Goal: Book appointment/travel/reservation

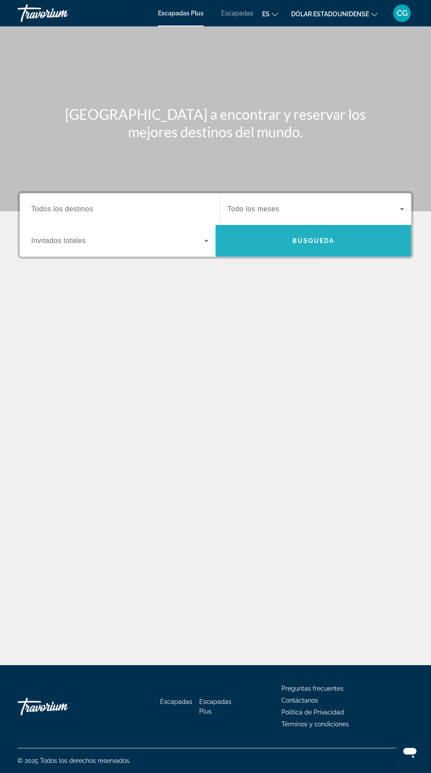
click at [334, 240] on span "Widget de búsqueda" at bounding box center [314, 240] width 196 height 21
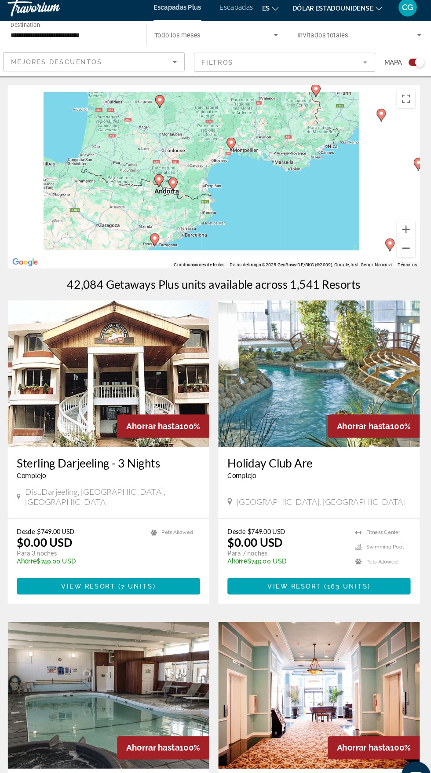
click at [244, 126] on div "Para activar la función de arrastre con el teclado, pulsa Alt + Intro. Cuando h…" at bounding box center [216, 176] width 396 height 176
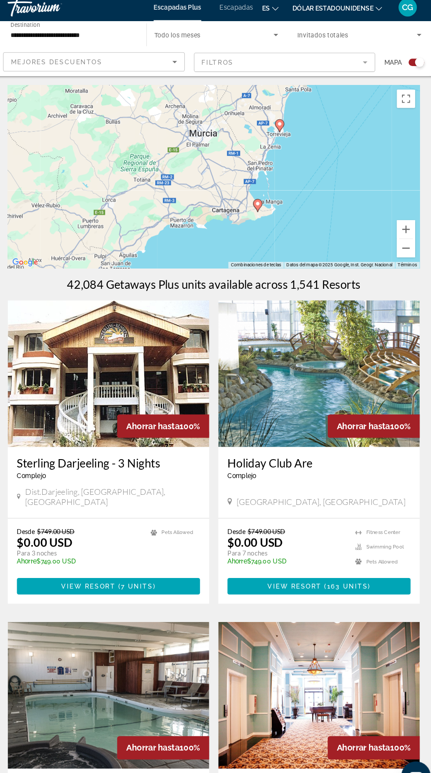
type input "**********"
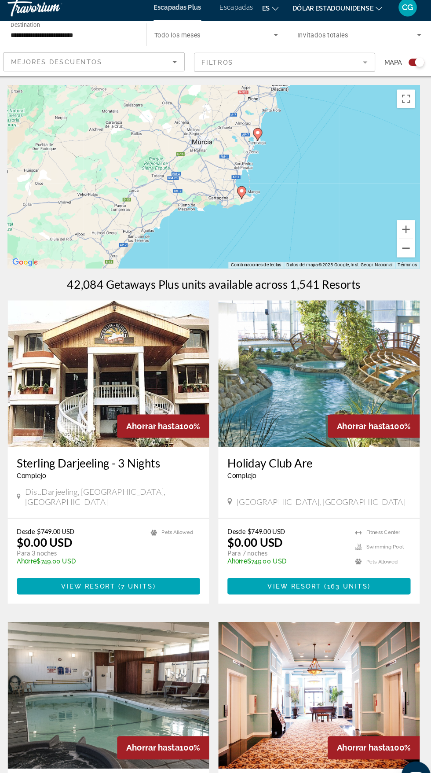
click at [259, 201] on div "Para desplazarte, pulsa las teclas de flecha. Para activar la función de arrast…" at bounding box center [216, 176] width 396 height 176
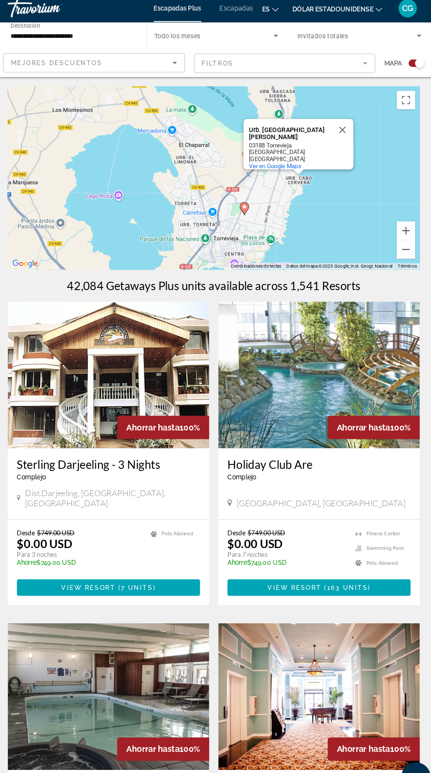
click at [253, 206] on div "Para activar la función de arrastre con el teclado, pulsa Alt + Intro. Cuando h…" at bounding box center [216, 176] width 396 height 176
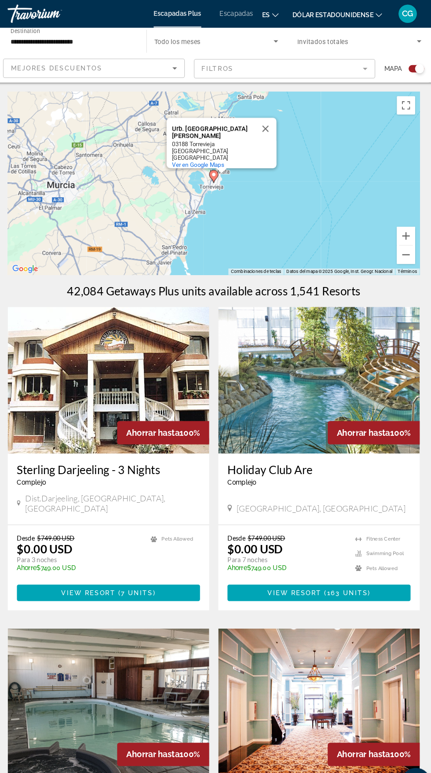
click at [91, 38] on input "**********" at bounding box center [79, 40] width 119 height 11
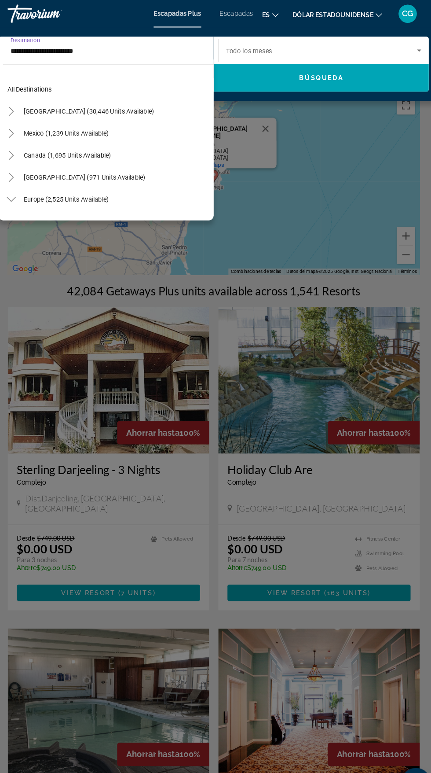
scroll to position [348, 0]
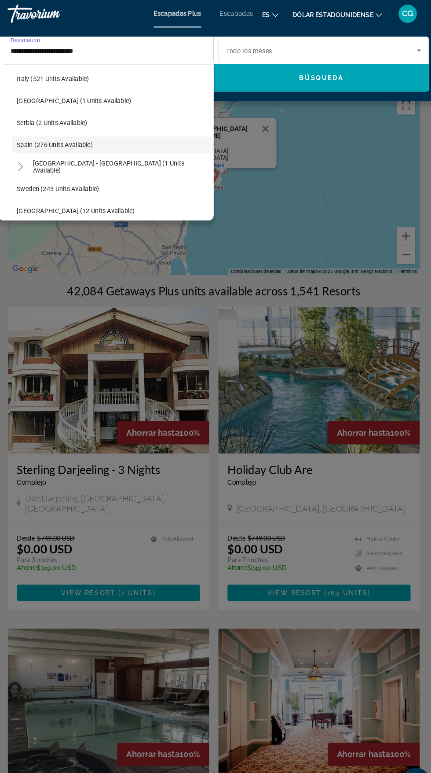
click at [100, 19] on div "Travorium" at bounding box center [62, 13] width 88 height 23
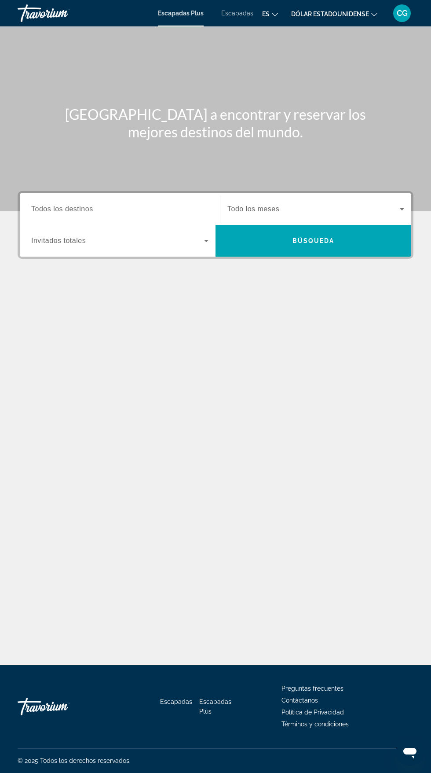
click at [104, 209] on input "Destination Todos los destinos" at bounding box center [119, 209] width 177 height 11
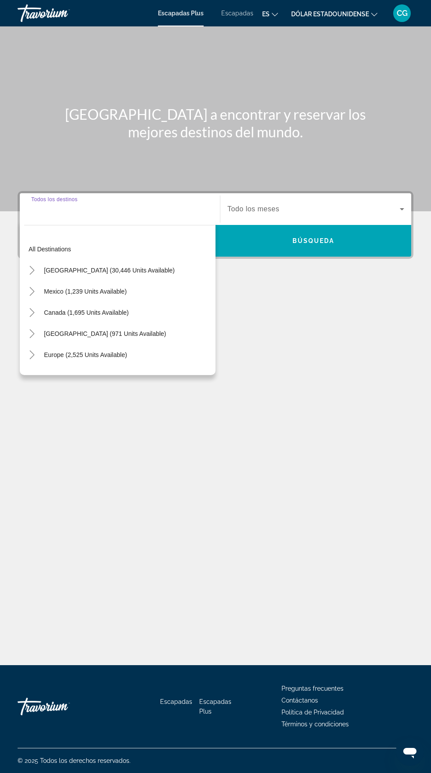
scroll to position [67, 0]
click at [95, 204] on input "Destination Todos los destinos" at bounding box center [119, 209] width 177 height 11
click at [33, 350] on icon "Toggle Europe (2,525 units available)" at bounding box center [31, 354] width 5 height 9
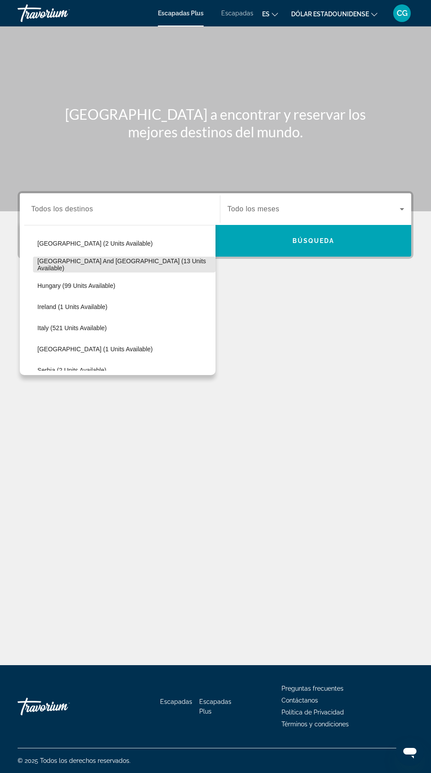
scroll to position [259, 0]
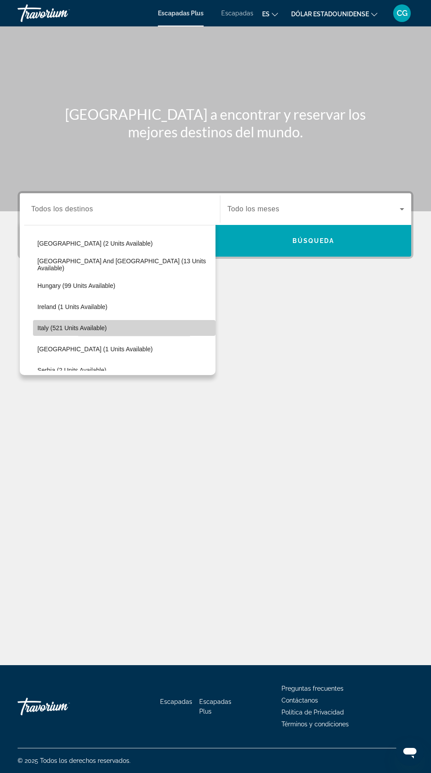
click at [91, 324] on span "Italy (521 units available)" at bounding box center [72, 327] width 70 height 7
type input "**********"
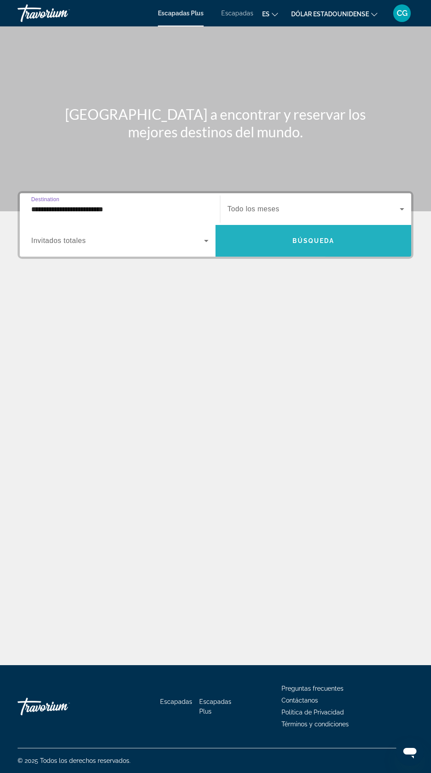
click at [331, 230] on span "Widget de búsqueda" at bounding box center [314, 240] width 196 height 21
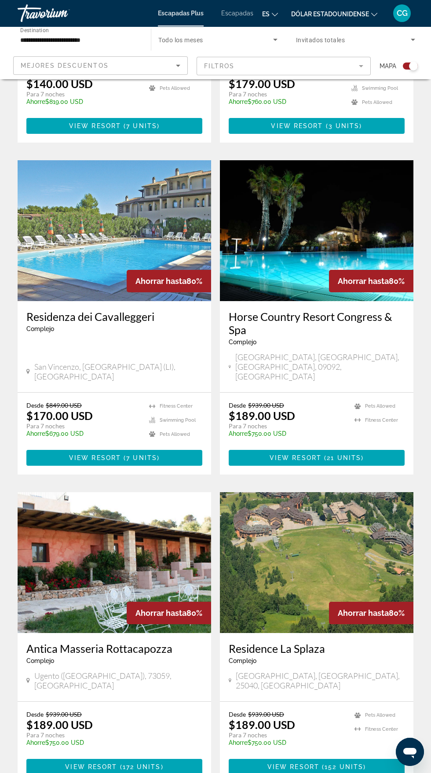
scroll to position [1406, 0]
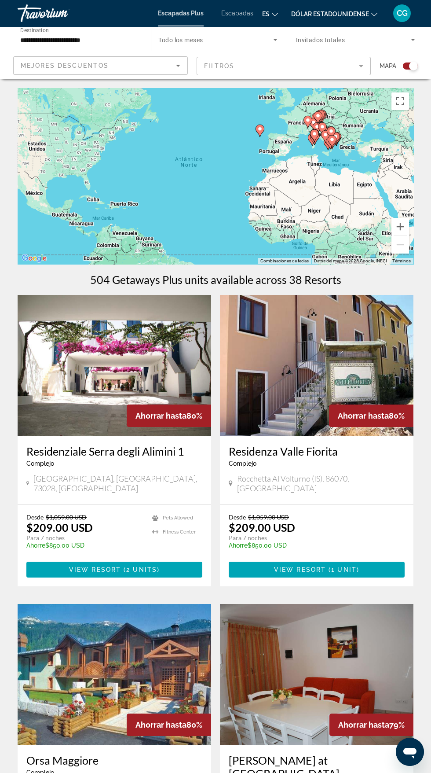
click at [172, 363] on img "Contenido principal" at bounding box center [115, 365] width 194 height 141
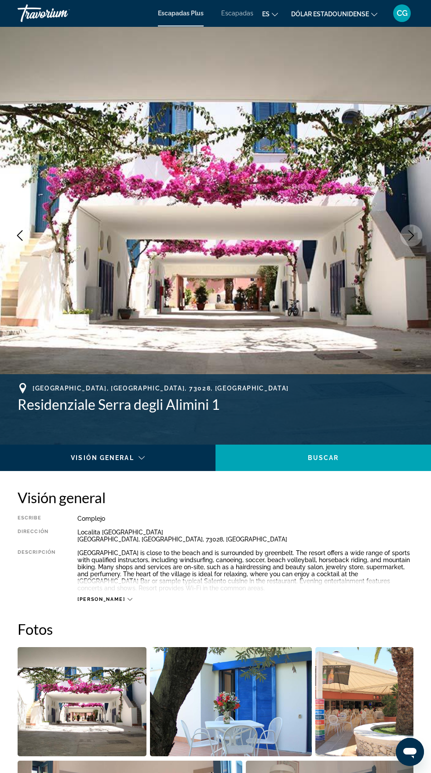
click at [422, 227] on img "Contenido principal" at bounding box center [215, 235] width 431 height 418
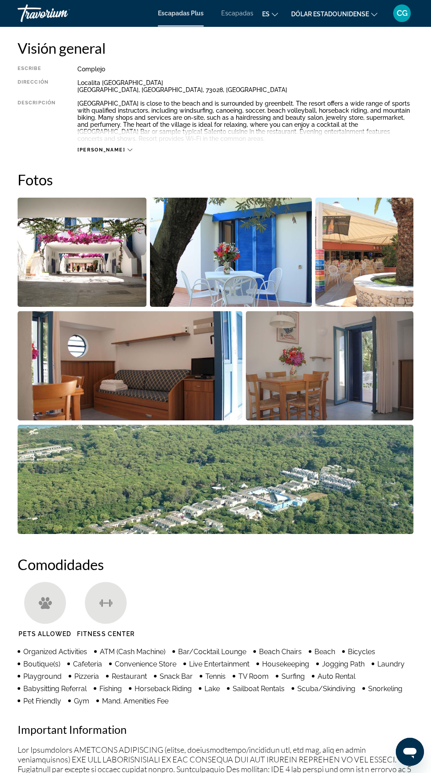
scroll to position [467, 0]
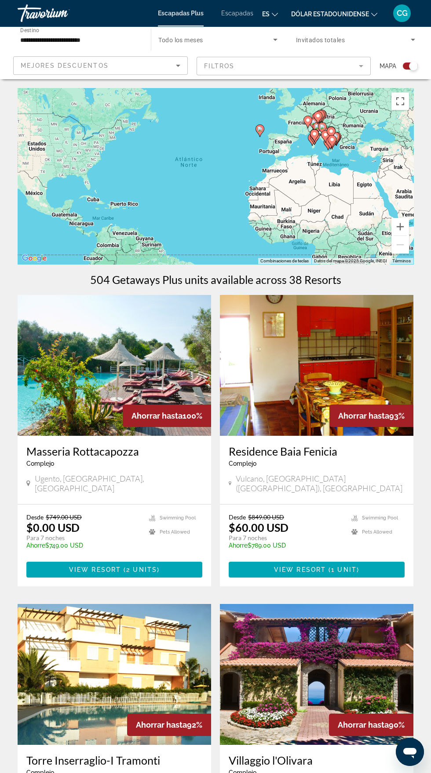
click at [136, 370] on img "Contenido principal" at bounding box center [115, 365] width 194 height 141
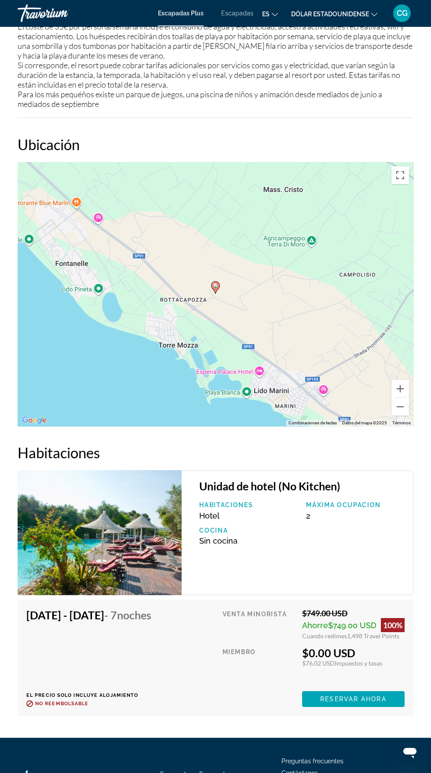
scroll to position [1357, 0]
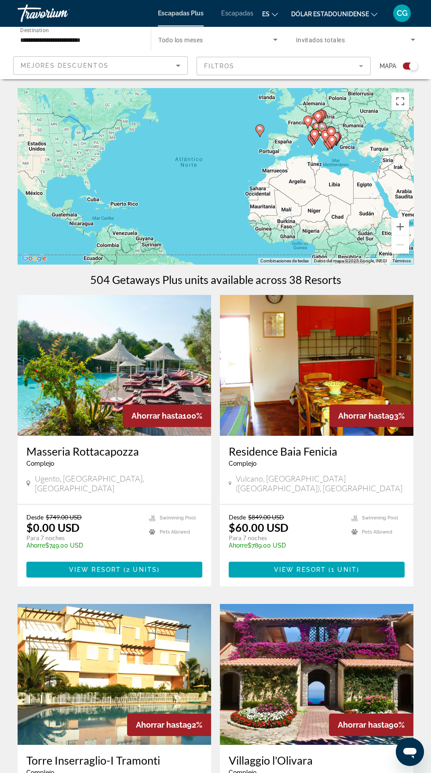
click at [333, 70] on mat-form-field "Filtros" at bounding box center [284, 66] width 175 height 18
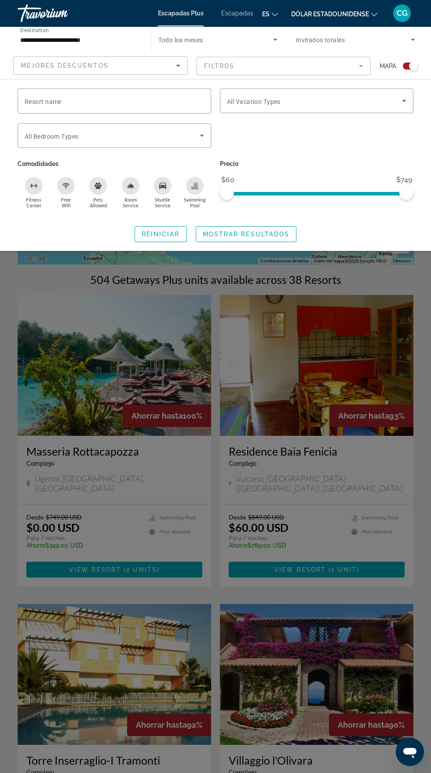
click at [330, 42] on span "Invitados totales" at bounding box center [320, 40] width 49 height 7
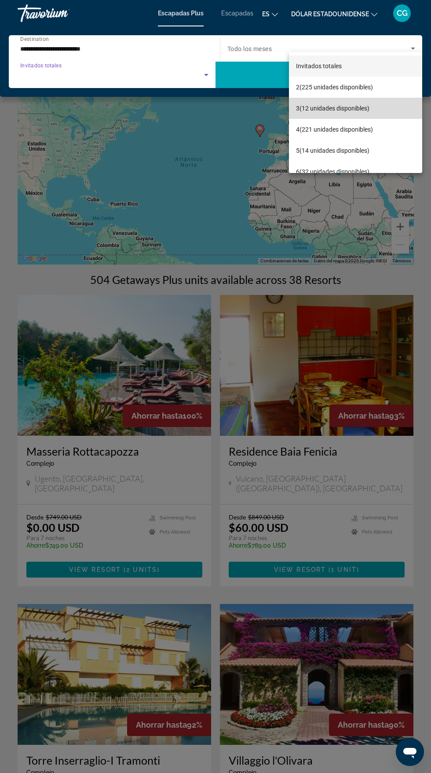
click at [344, 108] on font "(12 unidades disponibles)" at bounding box center [335, 108] width 70 height 7
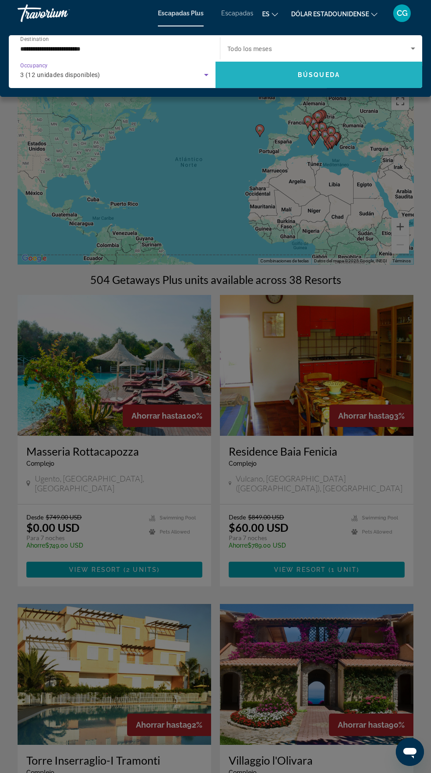
click at [334, 73] on span "Búsqueda" at bounding box center [319, 74] width 42 height 7
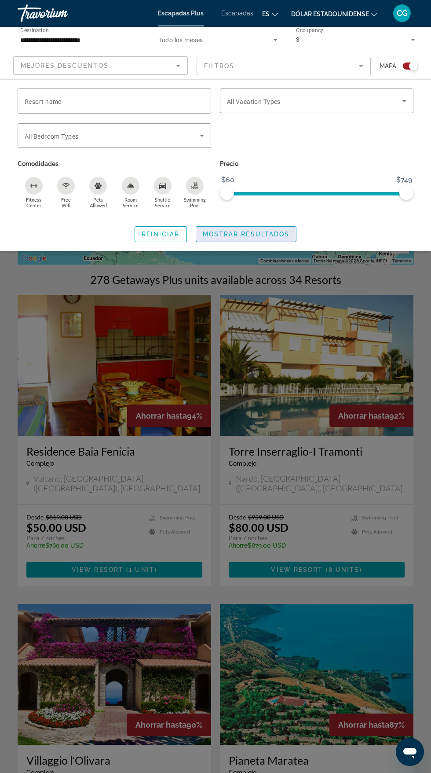
click at [256, 231] on span "Mostrar resultados" at bounding box center [246, 234] width 87 height 7
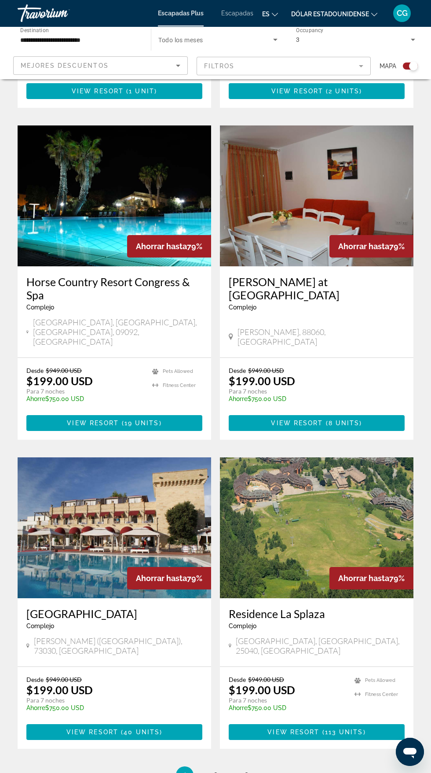
scroll to position [1404, 0]
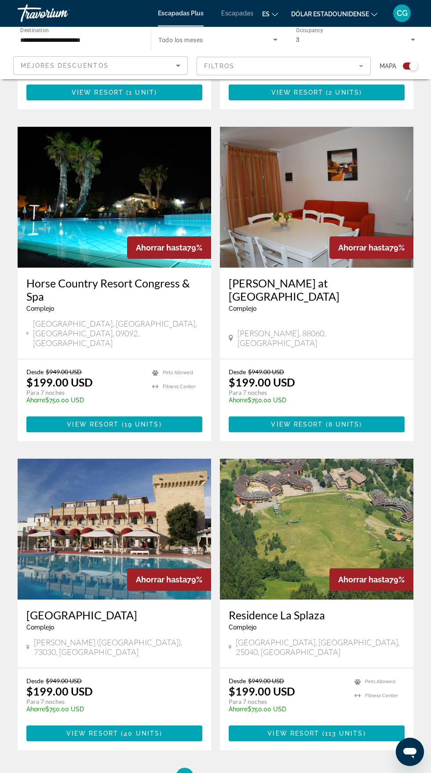
click at [140, 468] on img "Contenido principal" at bounding box center [115, 529] width 194 height 141
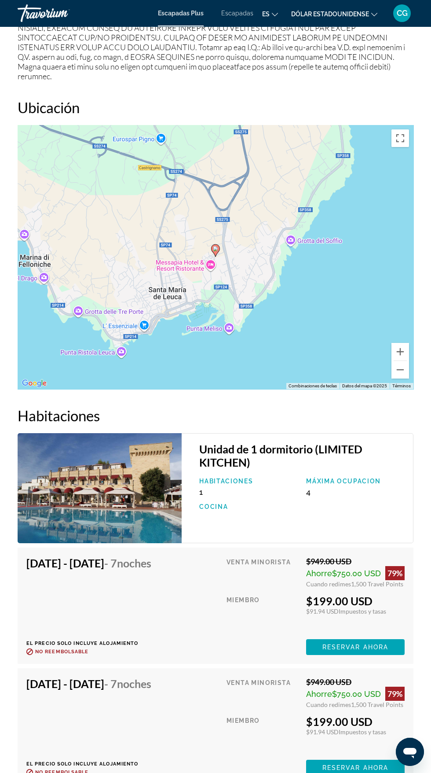
scroll to position [1376, 0]
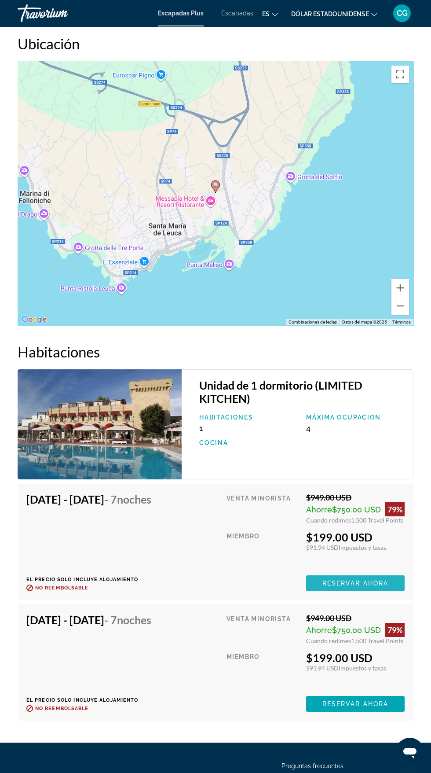
click at [344, 580] on span "Reservar ahora" at bounding box center [356, 583] width 66 height 7
